Goal: Contribute content

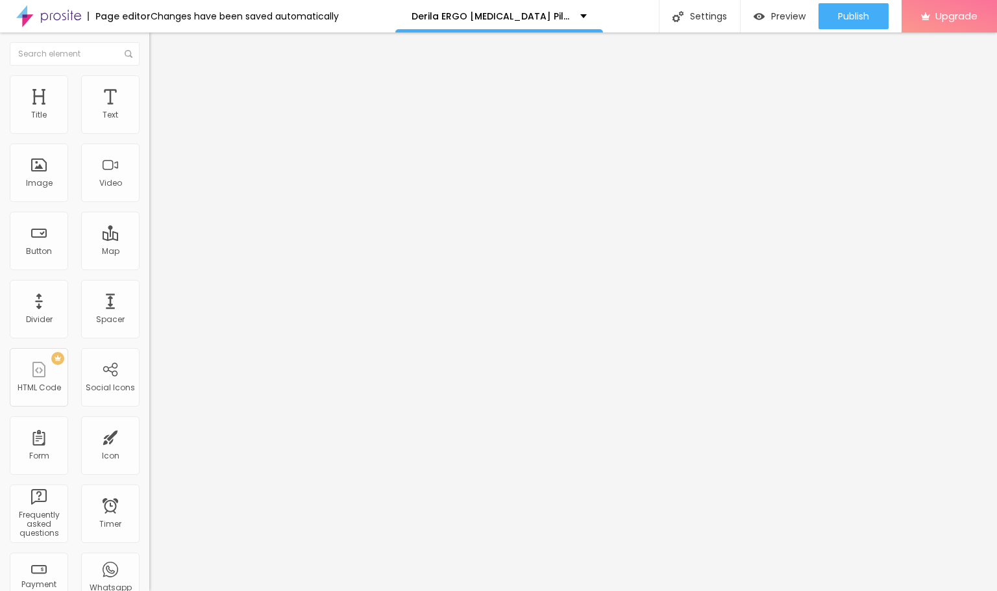
click at [149, 75] on img at bounding box center [155, 81] width 12 height 12
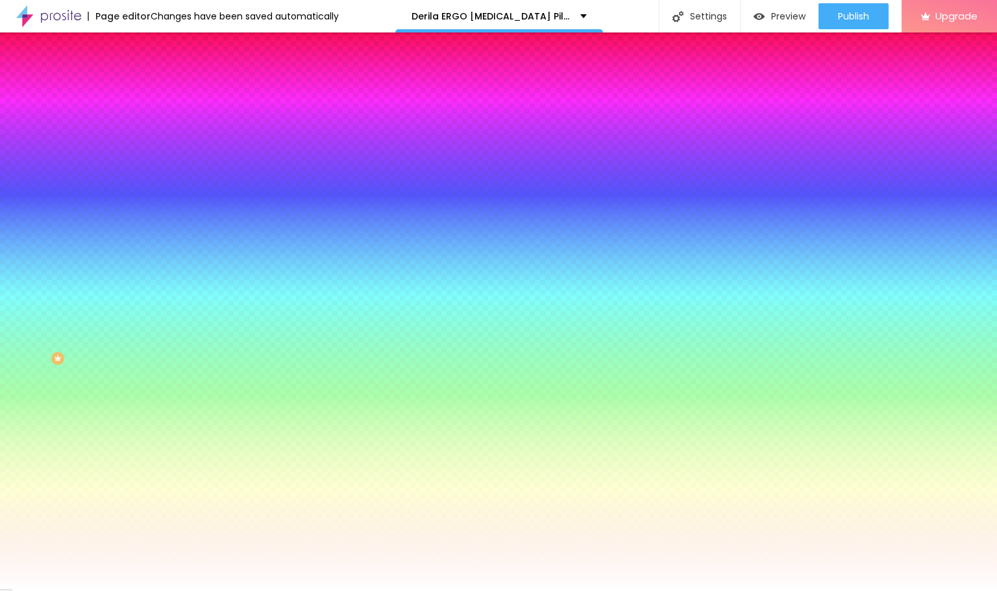
click at [149, 119] on span "Change image" at bounding box center [183, 113] width 69 height 11
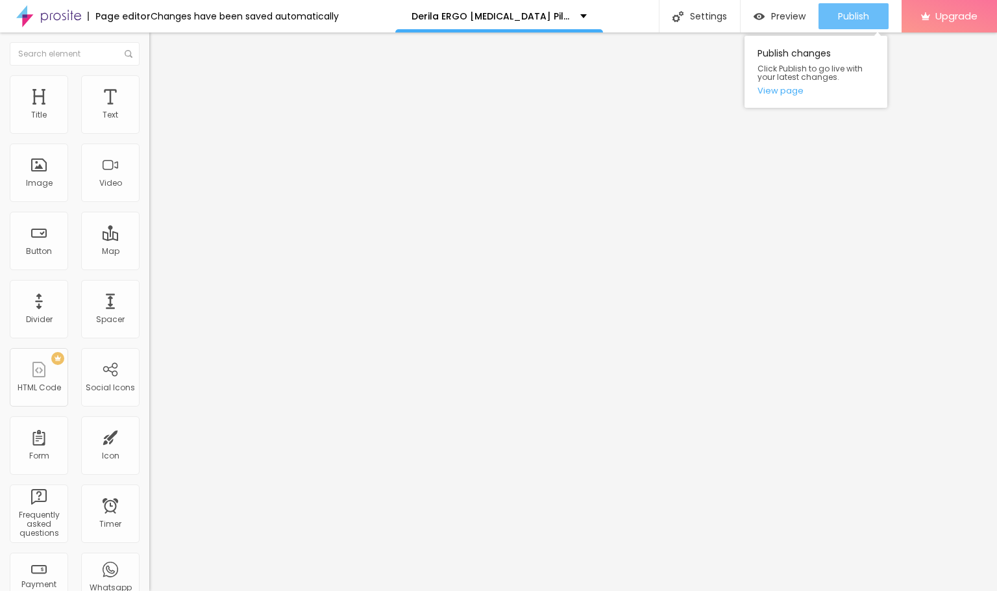
click at [869, 14] on button "Publish" at bounding box center [854, 16] width 70 height 26
click at [843, 12] on span "Publish" at bounding box center [853, 16] width 31 height 10
